Goal: Navigation & Orientation: Find specific page/section

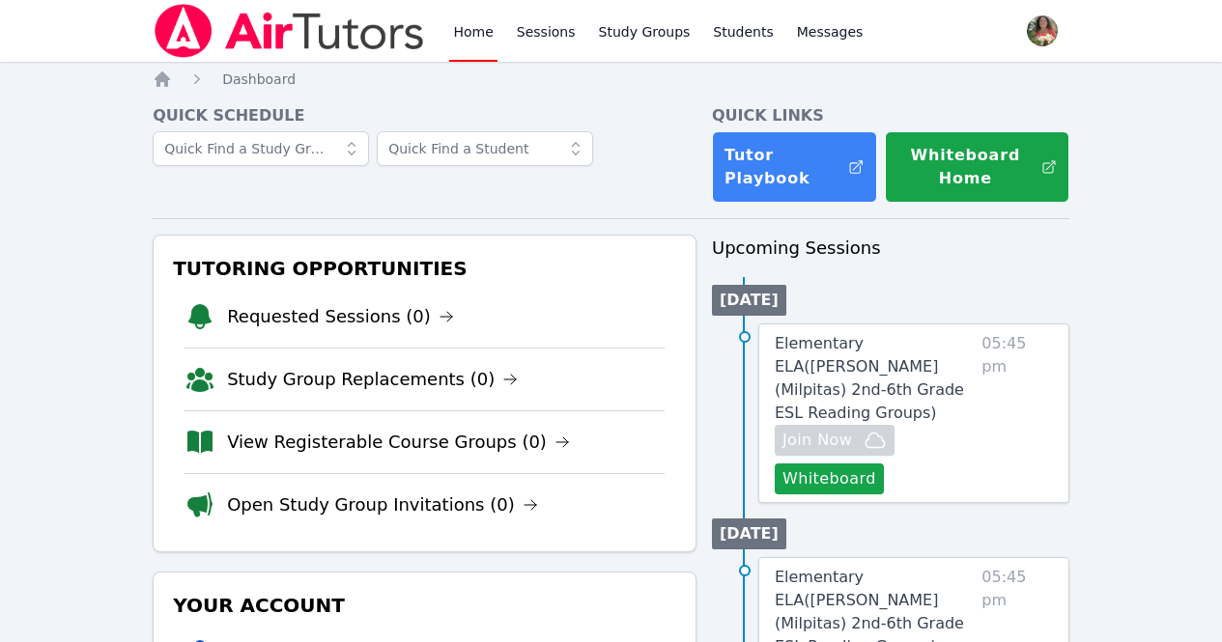
click at [572, 286] on li "Requested Sessions (0)" at bounding box center [424, 317] width 480 height 62
